Goal: Check status: Check status

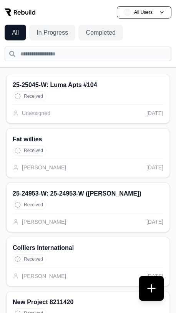
click at [95, 96] on div "Received" at bounding box center [88, 96] width 151 height 10
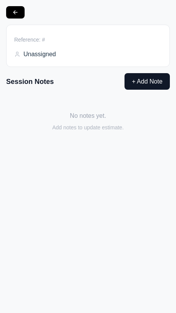
type input "**********"
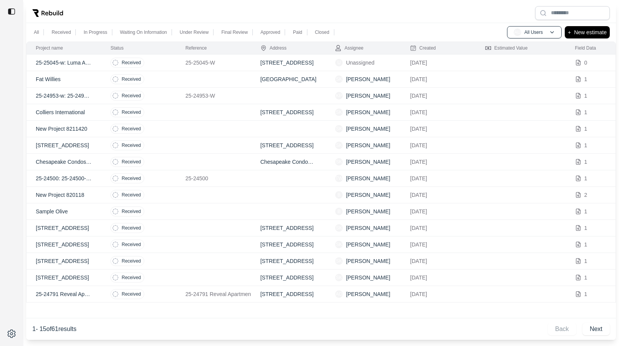
click at [614, 72] on td "1" at bounding box center [590, 79] width 50 height 17
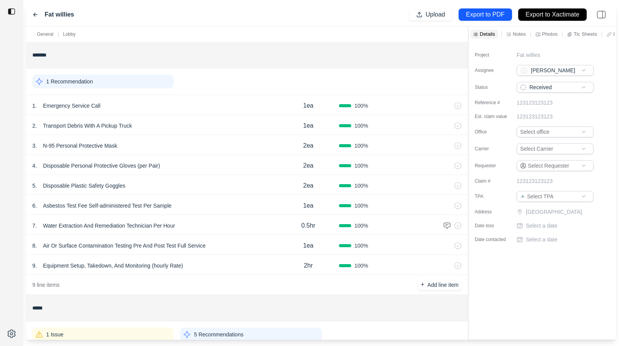
click at [36, 14] on icon at bounding box center [35, 15] width 6 height 6
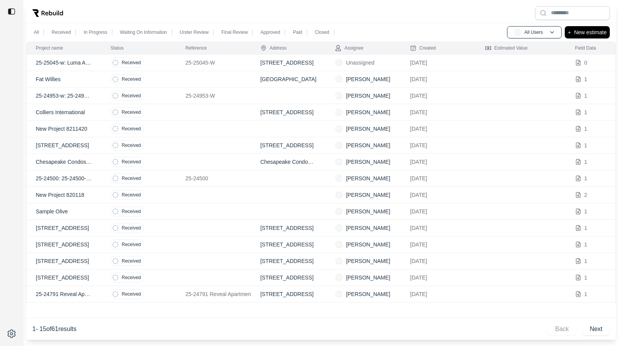
click at [159, 65] on td "Received" at bounding box center [138, 63] width 75 height 17
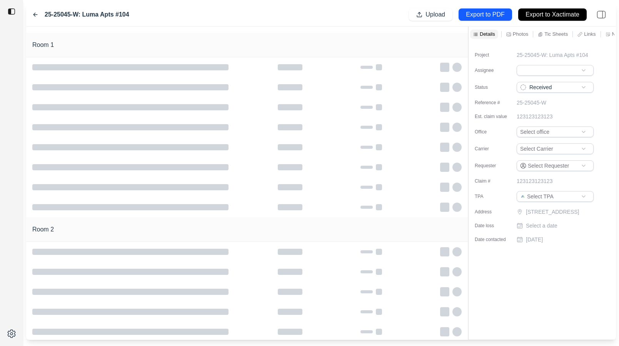
click at [33, 13] on icon at bounding box center [35, 15] width 6 height 6
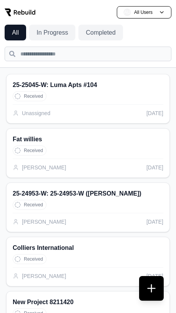
click at [97, 92] on div "Received" at bounding box center [88, 96] width 151 height 10
type input "**********"
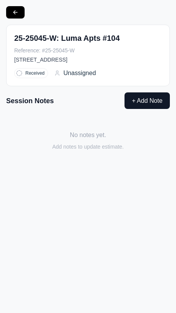
click at [133, 103] on button "+ Add Note" at bounding box center [147, 100] width 45 height 17
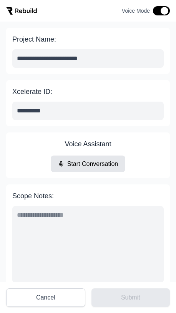
click at [51, 301] on button "Cancel" at bounding box center [45, 297] width 79 height 18
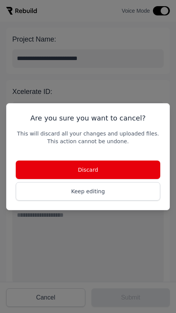
click at [118, 166] on button "Discard" at bounding box center [88, 169] width 145 height 18
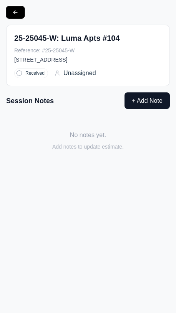
click at [15, 14] on button at bounding box center [15, 12] width 18 height 12
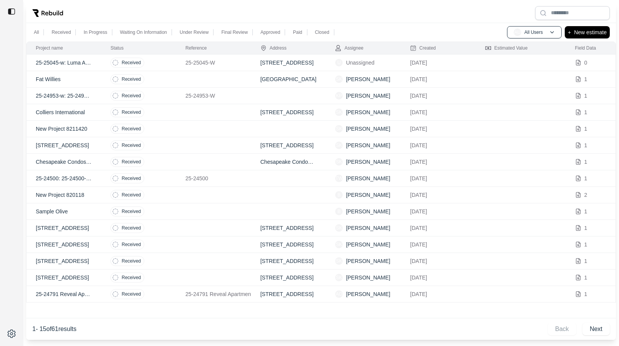
click at [168, 61] on td "Received" at bounding box center [138, 63] width 75 height 17
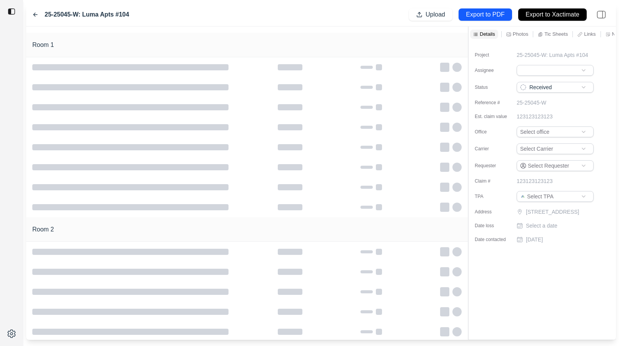
click at [35, 15] on icon at bounding box center [35, 14] width 4 height 3
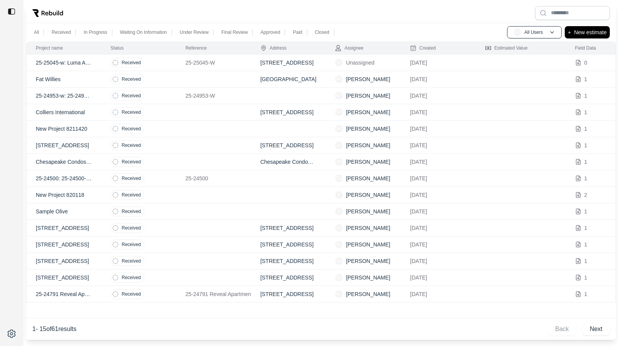
click at [163, 100] on td "Received" at bounding box center [138, 96] width 75 height 17
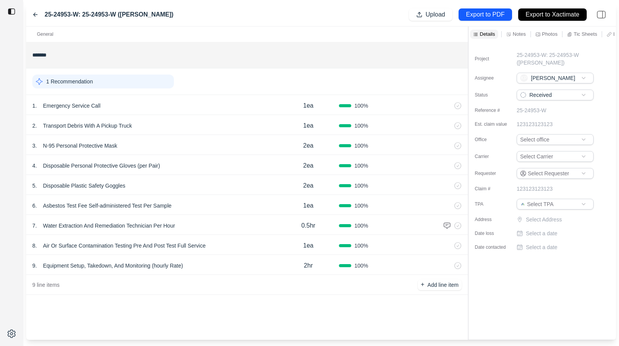
click at [514, 23] on div "25-24953-W: 25-24953-W (Krista Dooley) Upload Export to PDF Export to Xactimate" at bounding box center [320, 14] width 589 height 23
click at [512, 33] on p "Notes" at bounding box center [518, 34] width 13 height 7
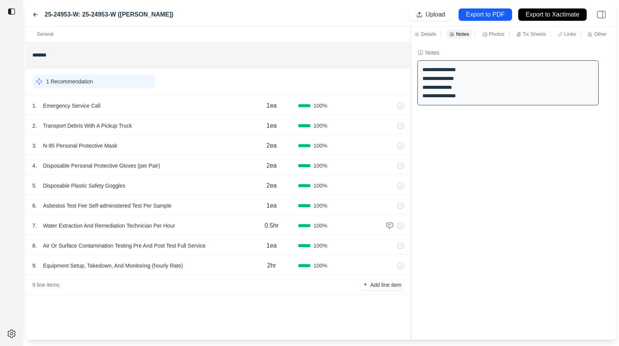
click at [407, 79] on div "**********" at bounding box center [320, 183] width 589 height 313
click at [33, 15] on icon at bounding box center [35, 15] width 6 height 6
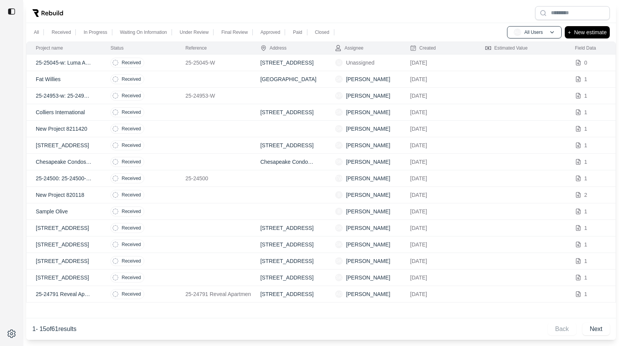
click at [167, 110] on td "Received" at bounding box center [138, 112] width 75 height 17
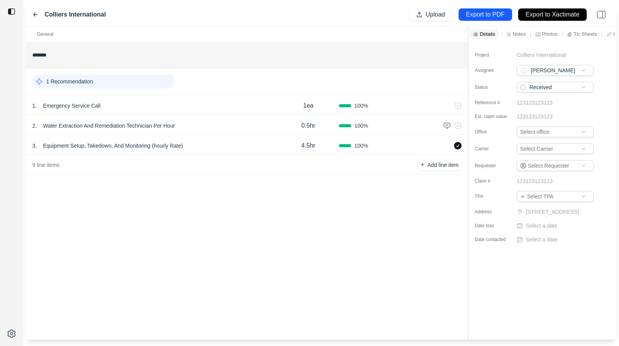
click at [222, 139] on div "3 . Equipment Setup, Takedown, And Monitoring (hourly Rate) 4.5hr 100 %" at bounding box center [246, 145] width 441 height 20
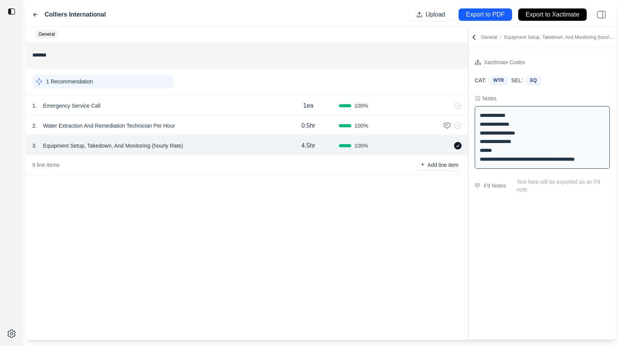
click at [473, 35] on icon at bounding box center [474, 37] width 8 height 8
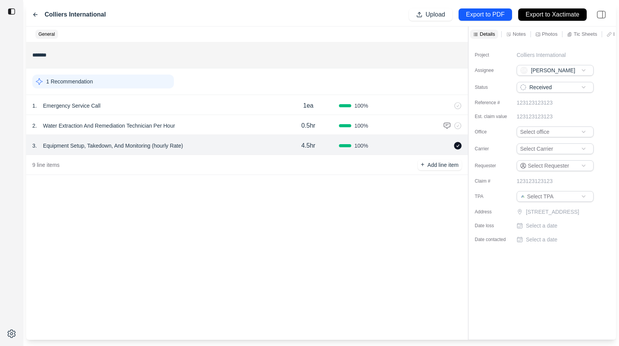
click at [512, 33] on p "Notes" at bounding box center [518, 34] width 13 height 7
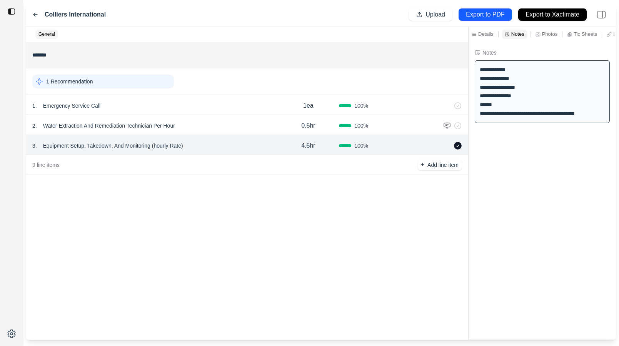
click at [36, 13] on icon at bounding box center [35, 15] width 6 height 6
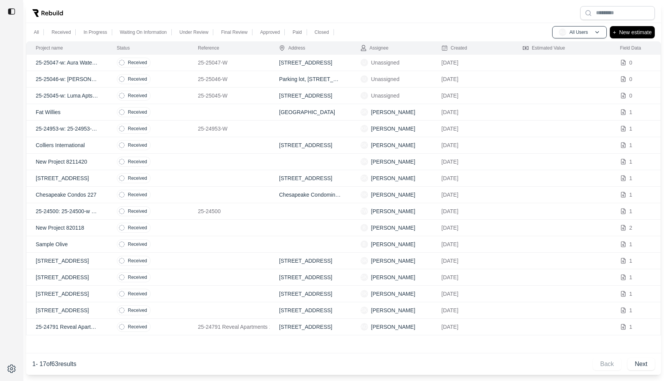
click at [168, 65] on td "Received" at bounding box center [148, 63] width 81 height 17
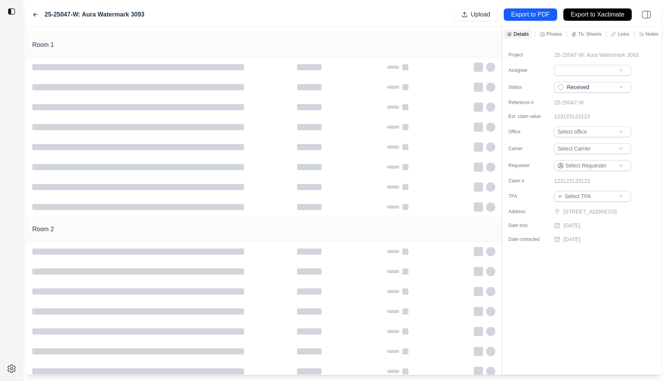
click at [34, 15] on icon at bounding box center [35, 14] width 4 height 3
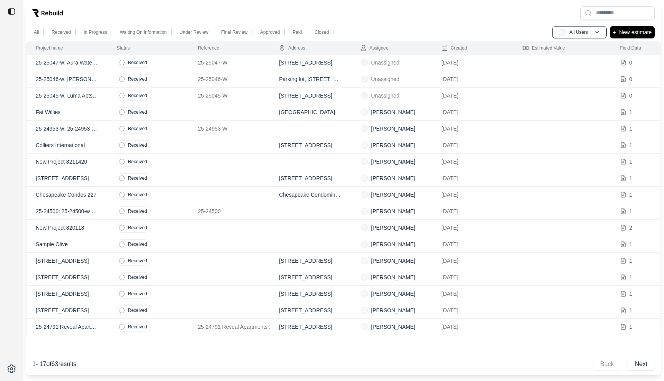
click at [161, 9] on div at bounding box center [343, 13] width 635 height 20
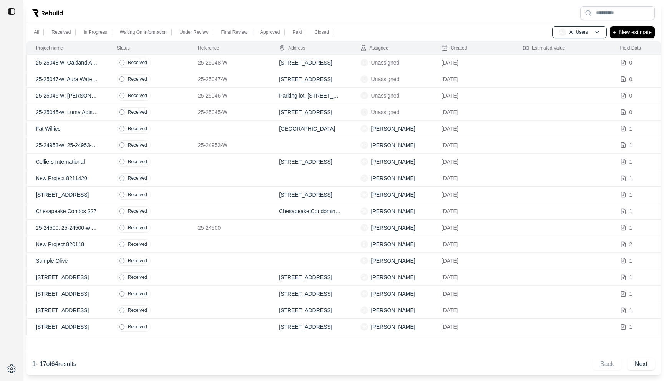
click at [183, 112] on td "Received" at bounding box center [148, 112] width 81 height 17
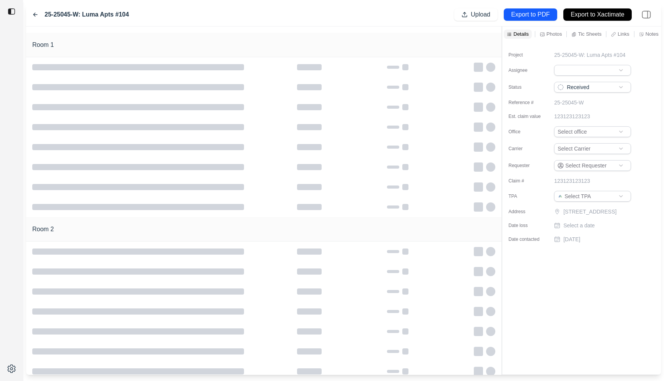
click at [34, 14] on icon at bounding box center [35, 14] width 4 height 3
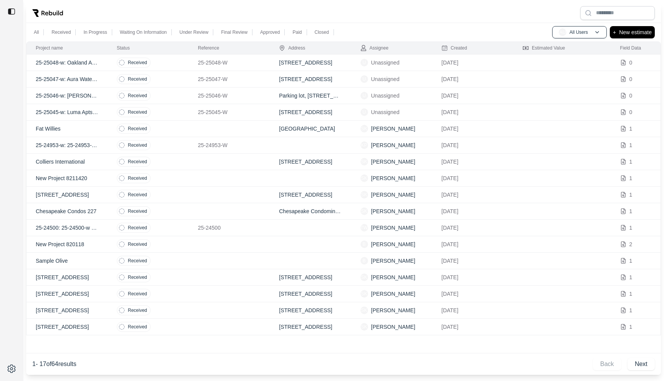
click at [183, 65] on td "Received" at bounding box center [148, 63] width 81 height 17
click at [166, 58] on td "Received" at bounding box center [148, 63] width 81 height 17
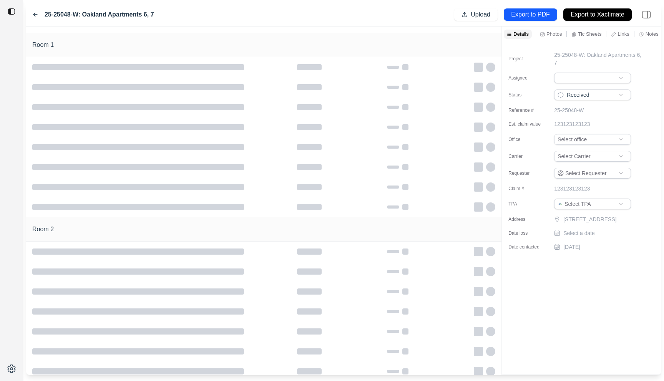
click at [35, 14] on icon at bounding box center [35, 15] width 6 height 6
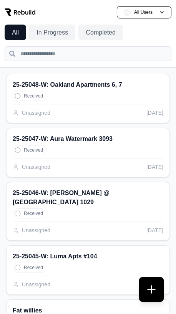
click at [68, 100] on div "Received" at bounding box center [88, 96] width 151 height 10
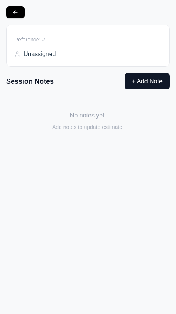
type input "**********"
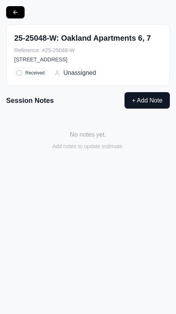
click at [145, 103] on button "+ Add Note" at bounding box center [147, 100] width 45 height 17
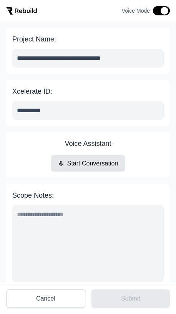
click at [100, 161] on button "Start Conversation" at bounding box center [88, 163] width 75 height 17
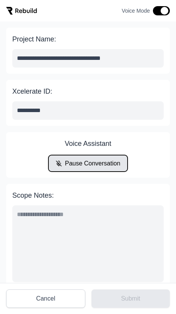
click at [90, 165] on button "Pause Conversation" at bounding box center [87, 163] width 79 height 17
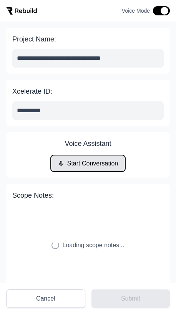
scroll to position [10, 0]
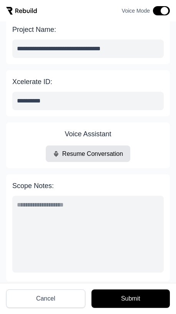
click at [35, 304] on button "Cancel" at bounding box center [45, 299] width 79 height 18
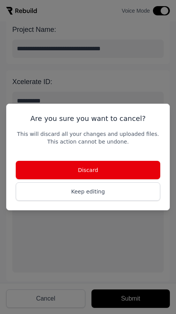
click at [70, 169] on button "Discard" at bounding box center [88, 170] width 145 height 18
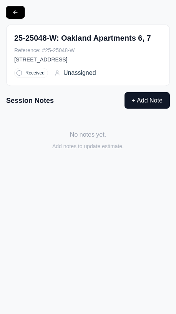
click at [14, 13] on button at bounding box center [15, 12] width 18 height 12
